Goal: Check status: Check status

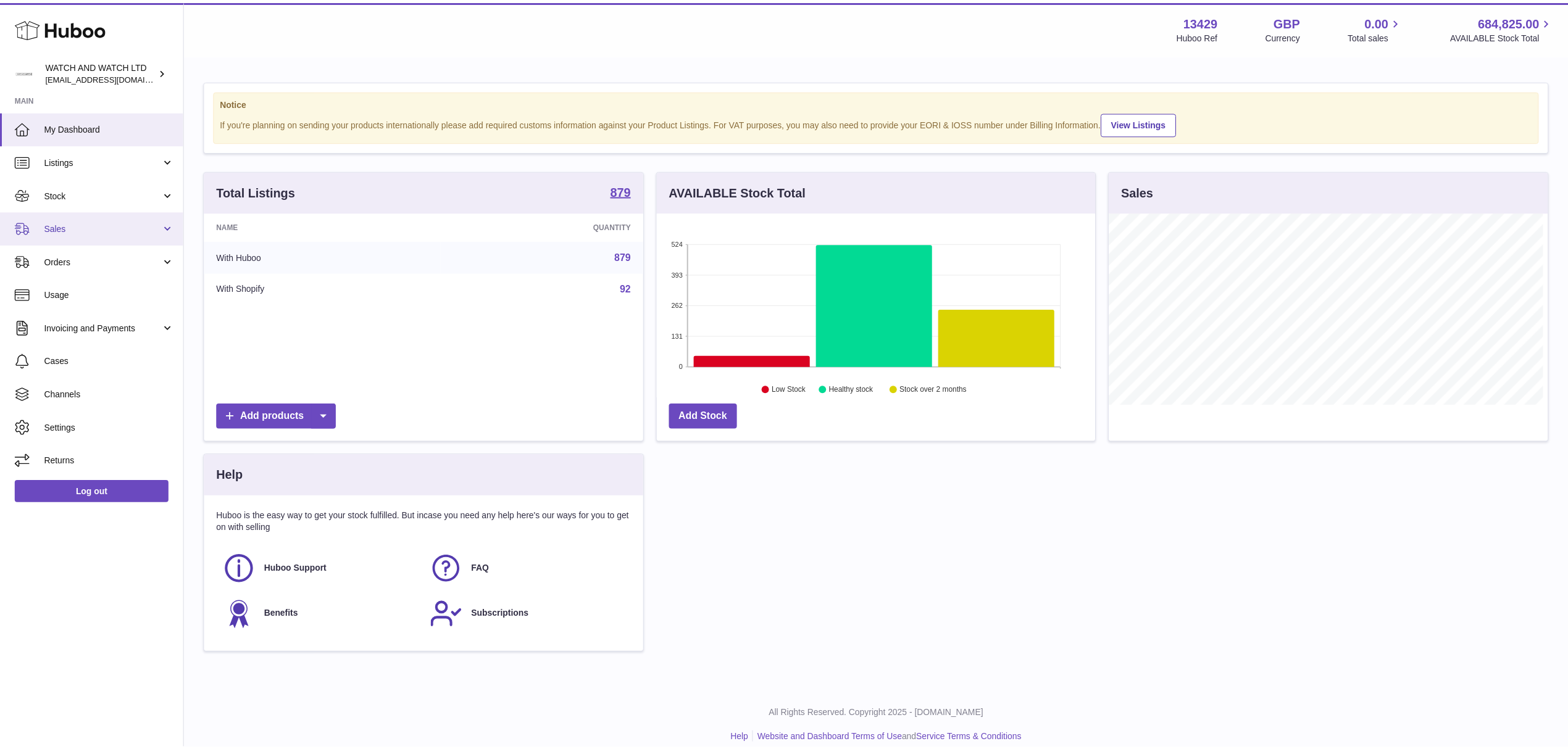
scroll to position [616930, 616894]
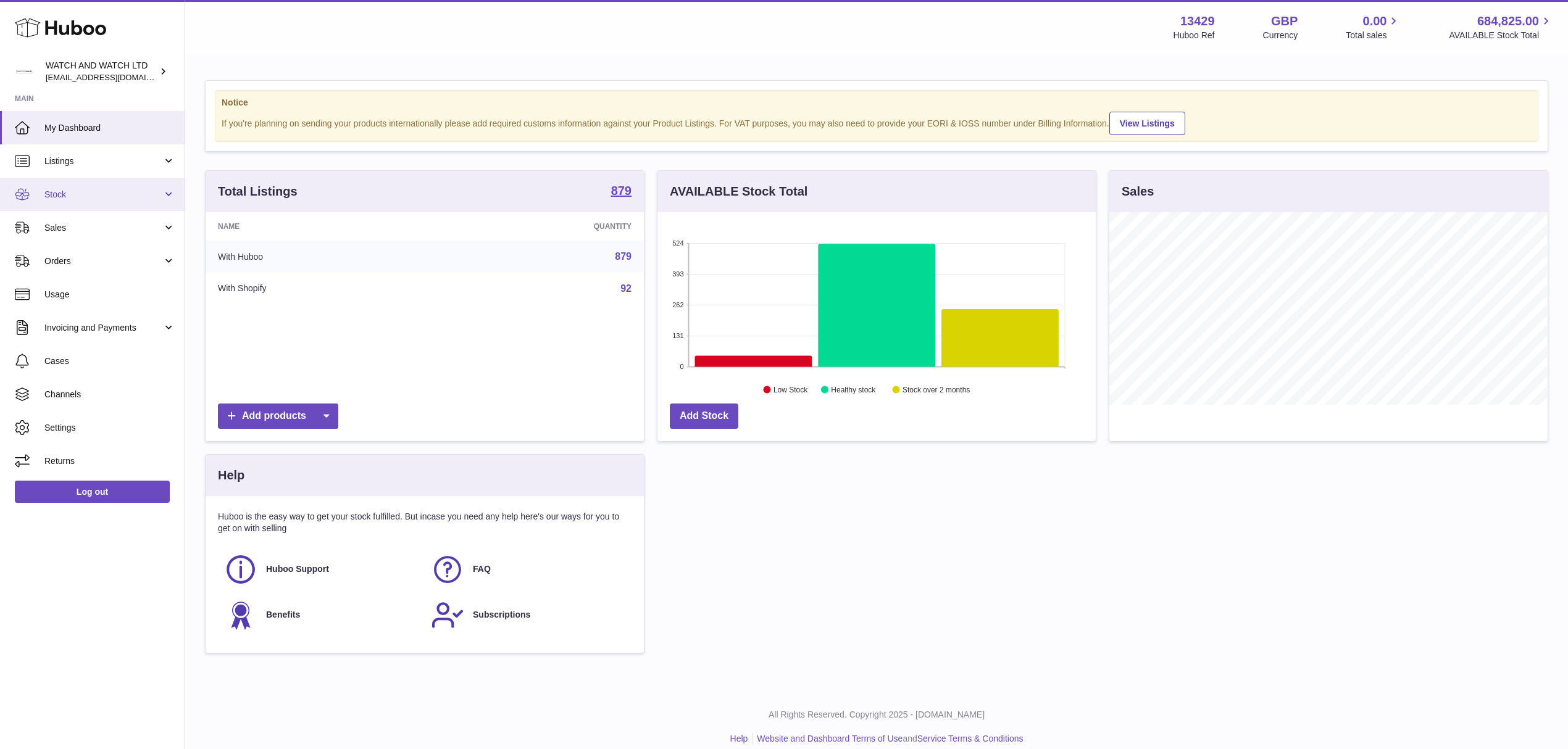
click at [118, 195] on span "Stock" at bounding box center [103, 195] width 118 height 12
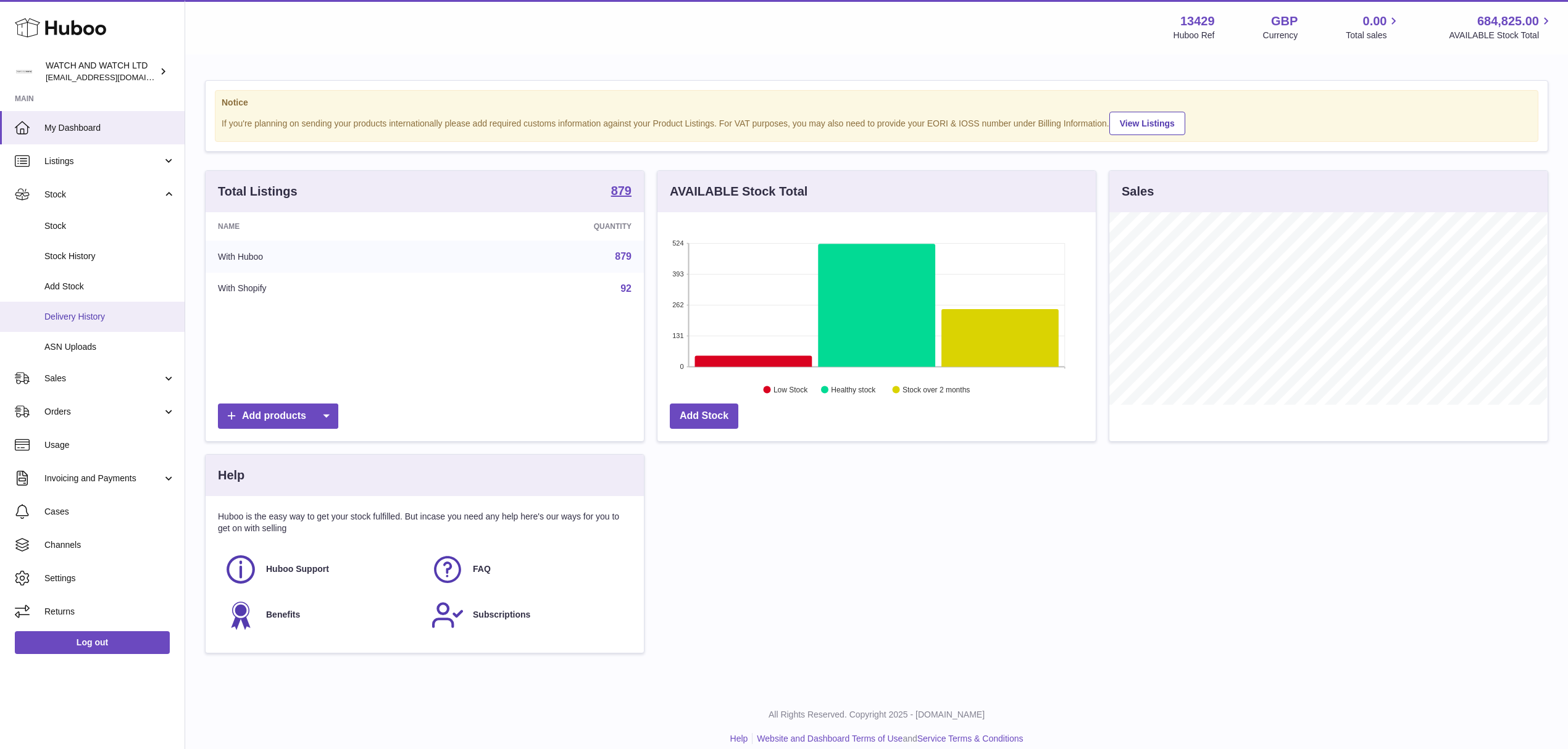
click at [93, 324] on link "Delivery History" at bounding box center [92, 317] width 184 height 30
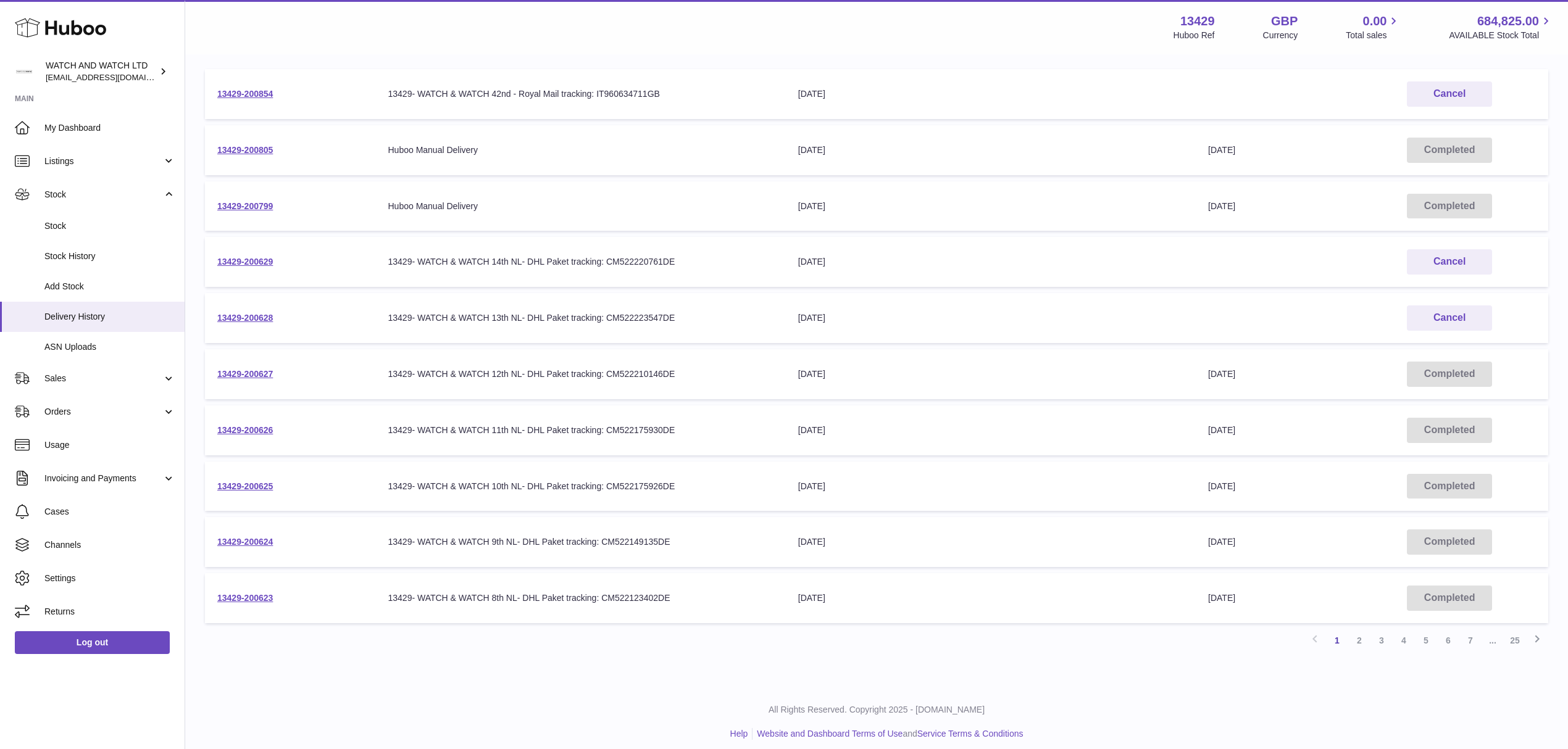
scroll to position [179, 0]
click at [1362, 634] on link "2" at bounding box center [1360, 637] width 22 height 22
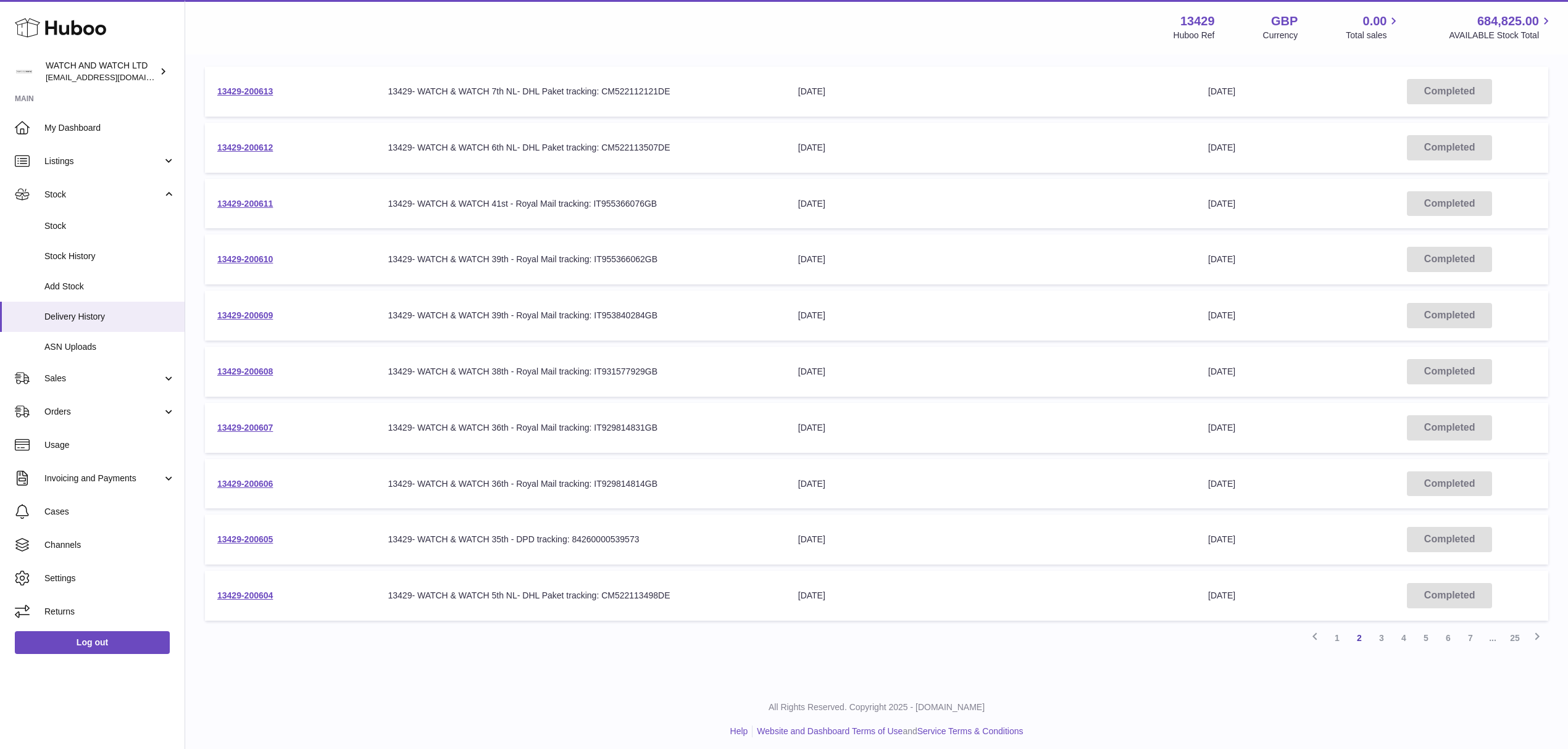
scroll to position [179, 0]
click at [1386, 633] on link "3" at bounding box center [1382, 637] width 22 height 22
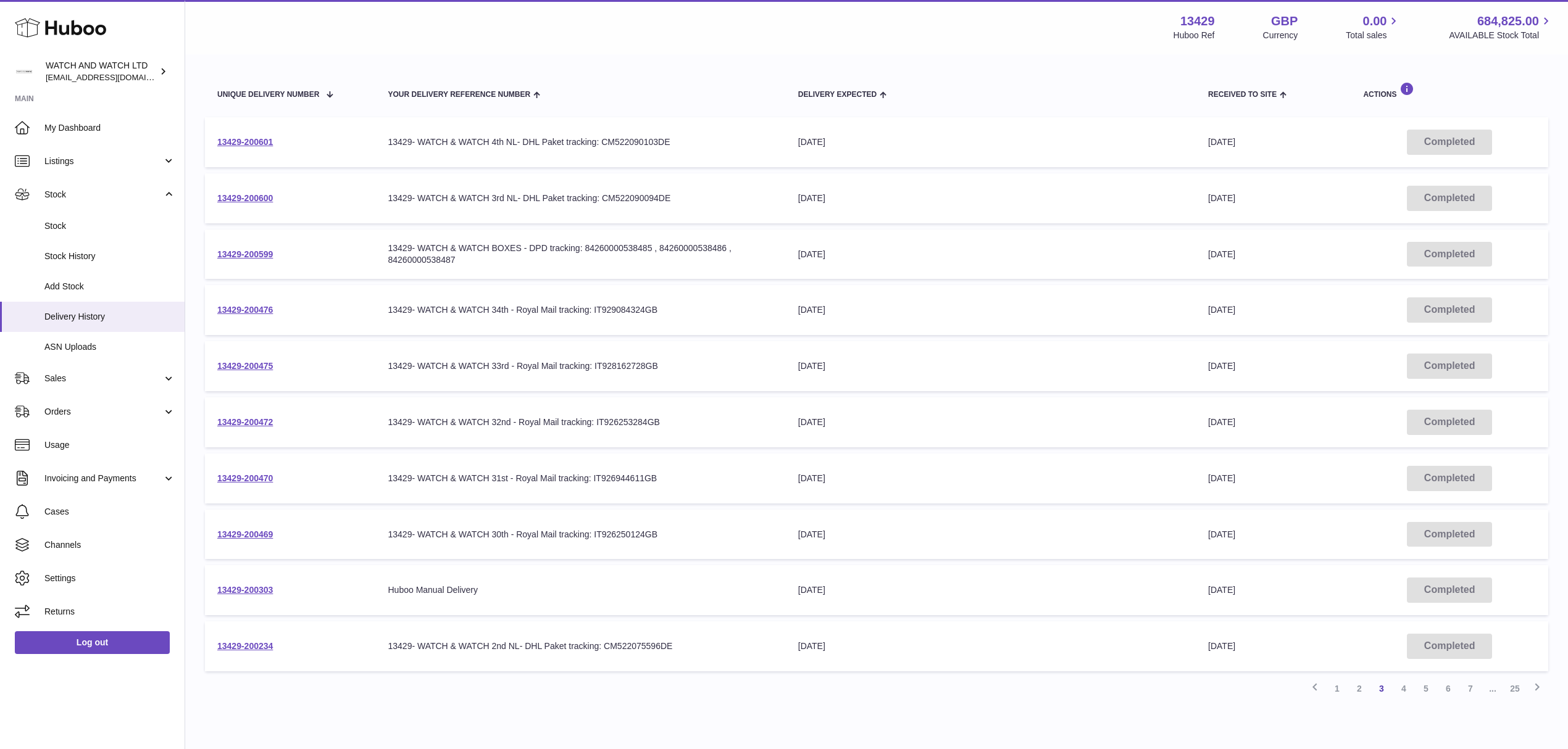
scroll to position [179, 0]
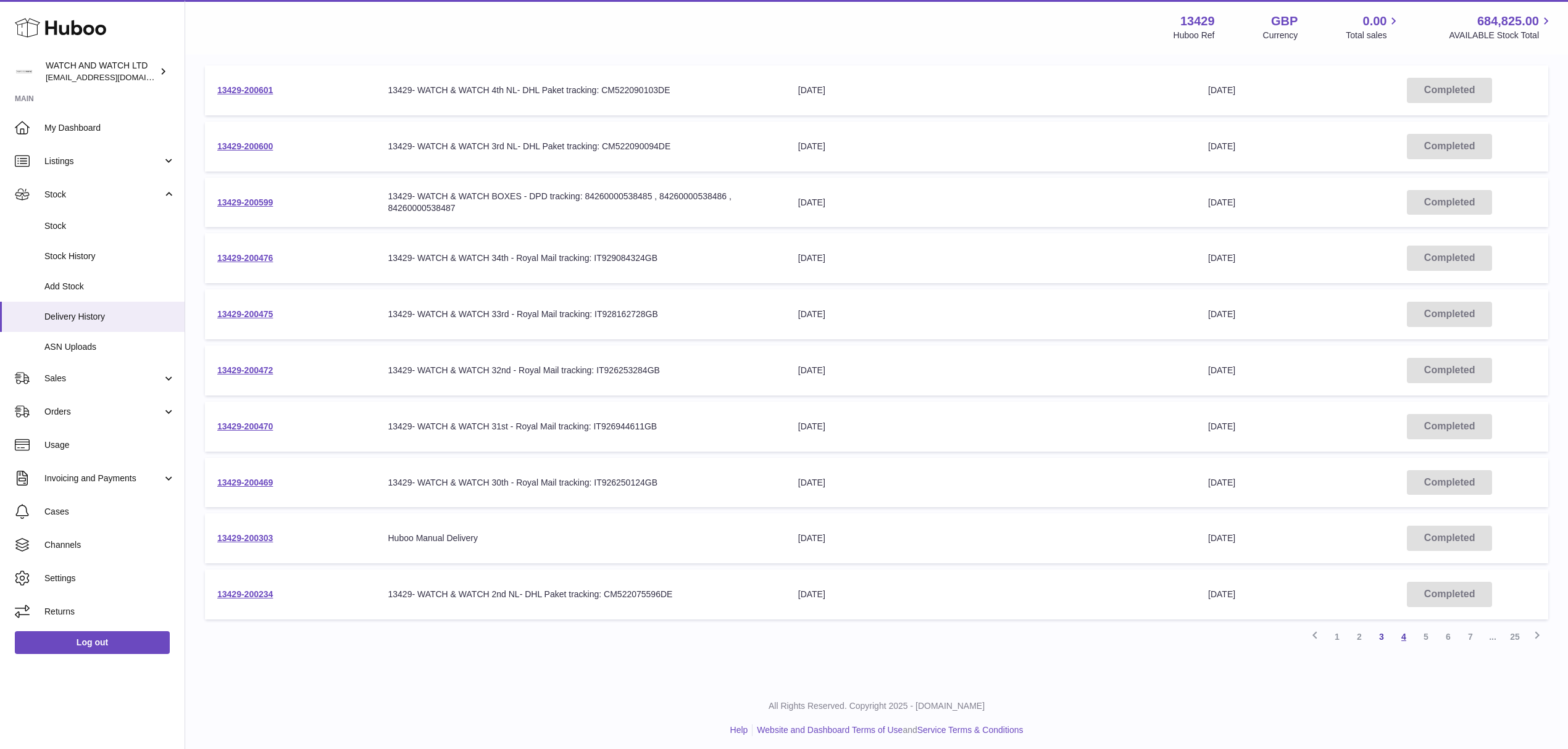
click at [1398, 636] on link "4" at bounding box center [1404, 637] width 22 height 22
click at [1388, 632] on link "3" at bounding box center [1382, 637] width 22 height 22
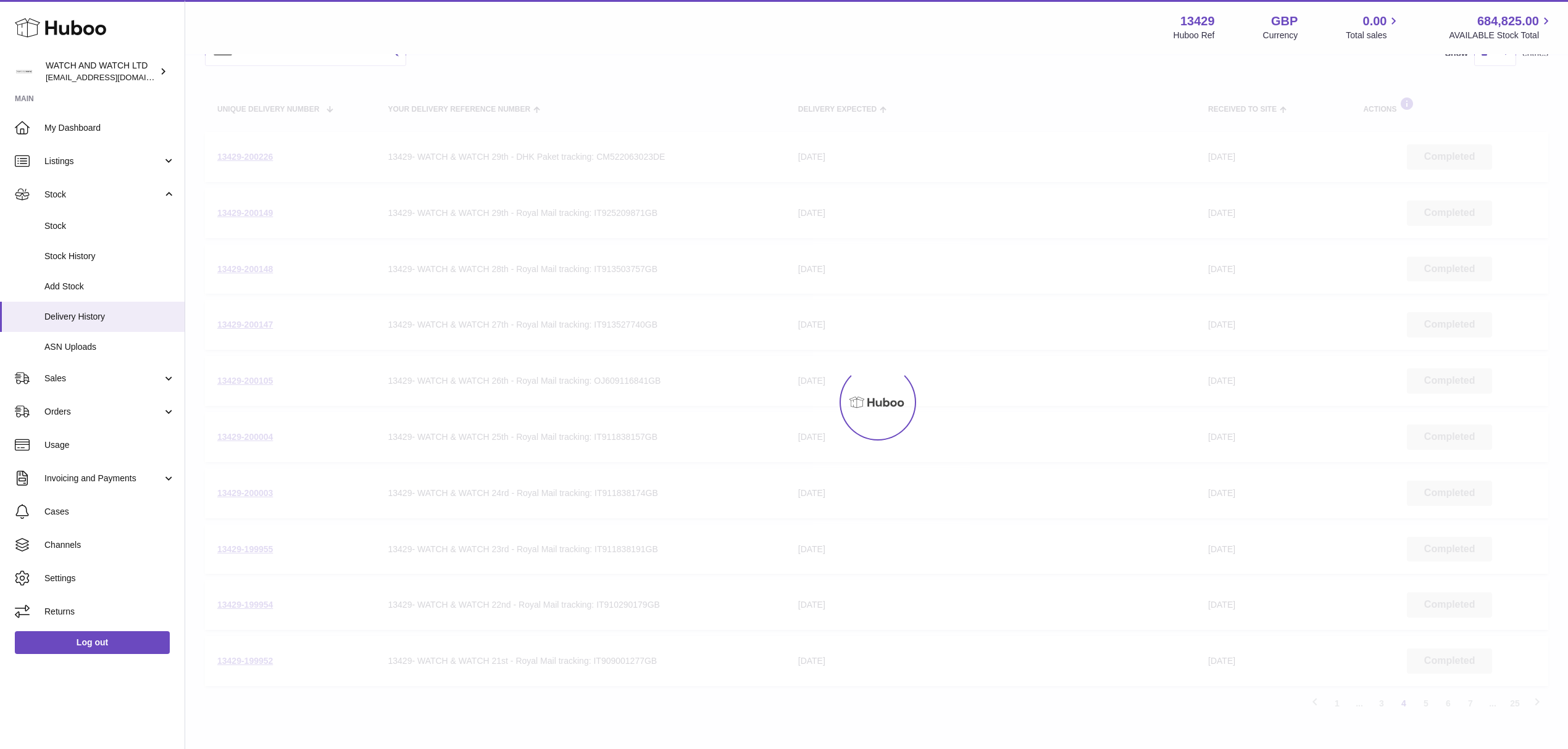
scroll to position [179, 0]
